Goal: Submit feedback/report problem: Submit feedback/report problem

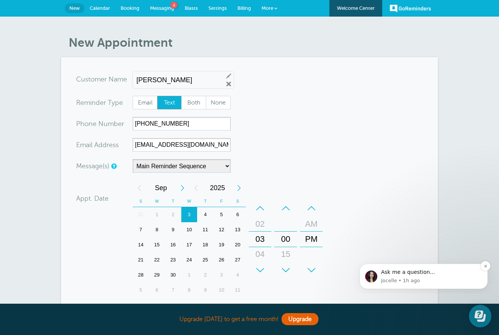
click at [404, 276] on div "Ask me a question..." at bounding box center [431, 272] width 101 height 8
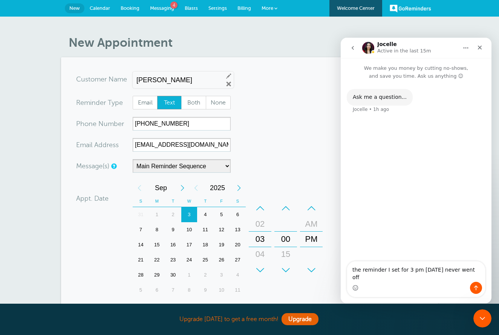
type textarea "the reminder I set for 3 pm [DATE] never went off"
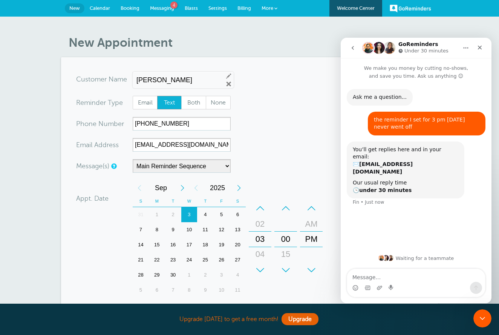
click at [262, 254] on div "04" at bounding box center [260, 254] width 18 height 15
click at [288, 253] on div "15" at bounding box center [286, 254] width 18 height 15
click at [288, 253] on div "30" at bounding box center [286, 254] width 18 height 15
drag, startPoint x: 386, startPoint y: 263, endPoint x: 475, endPoint y: 276, distance: 90.2
click at [475, 276] on textarea "well I can't wait 30 minutes for a reply. That defin" at bounding box center [416, 271] width 138 height 20
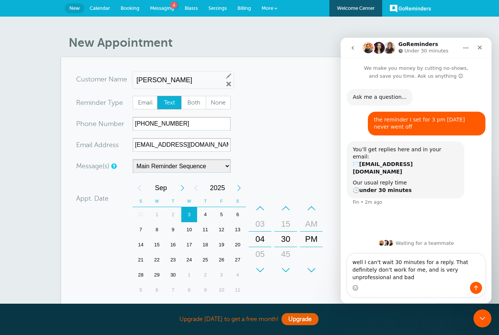
type textarea "well I can't wait 30 minutes for a reply. That definitely don't work for me, an…"
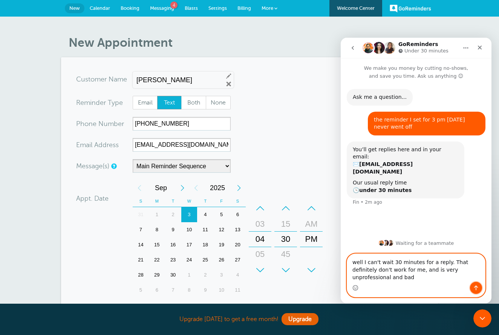
click at [473, 284] on button "Send a message…" at bounding box center [476, 288] width 12 height 12
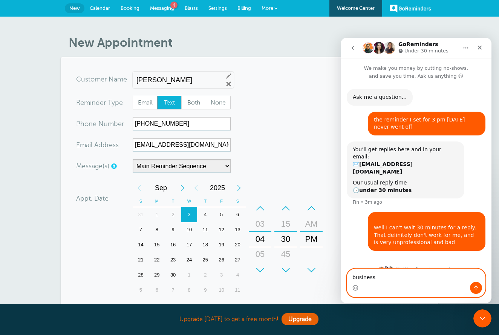
type textarea "business"
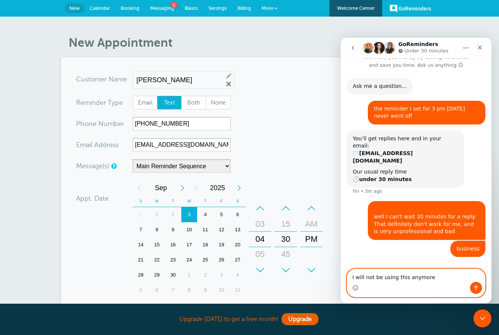
type textarea "I will not be using this anymore"
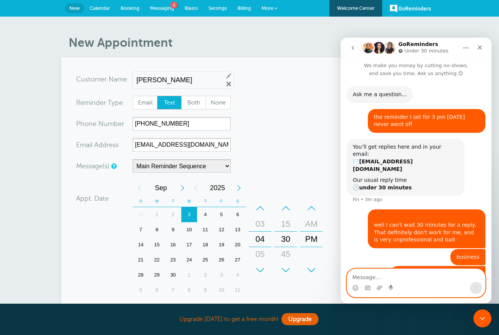
scroll to position [28, 0]
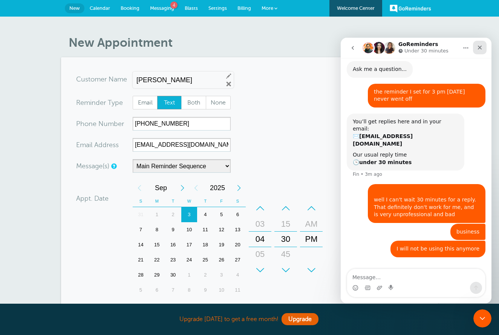
click at [480, 51] on div "Close" at bounding box center [480, 48] width 14 height 14
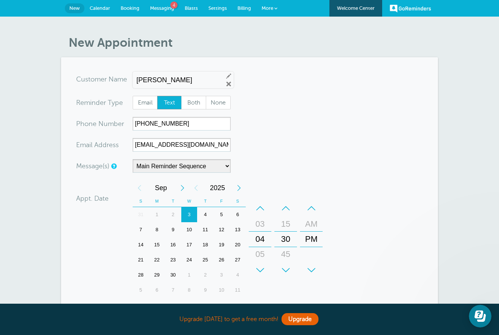
scroll to position [0, 0]
